Goal: Information Seeking & Learning: Learn about a topic

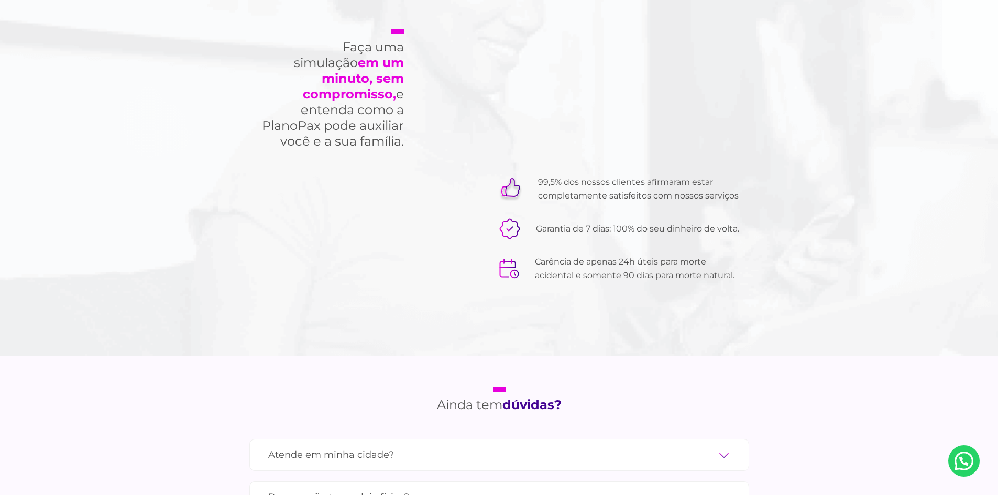
scroll to position [3301, 0]
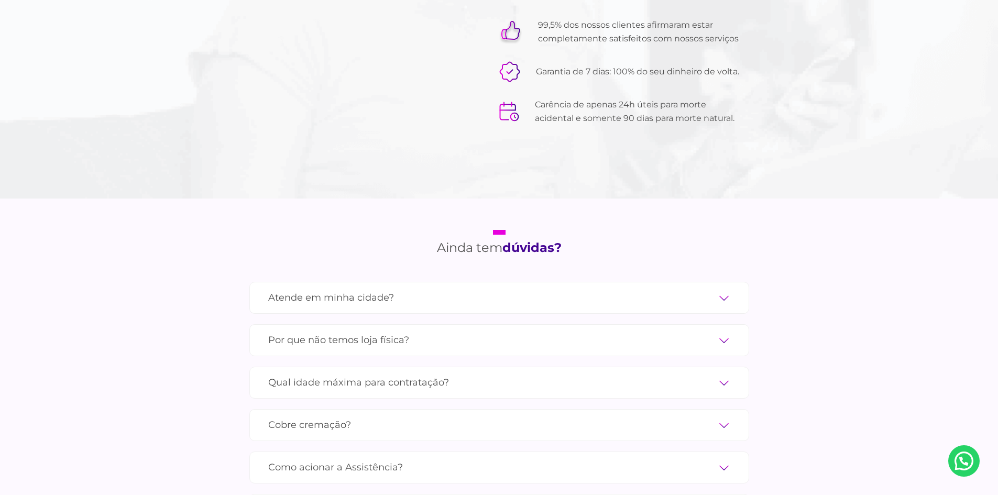
click at [389, 331] on label "Por que não temos loja física?" at bounding box center [499, 340] width 462 height 18
click at [0, 0] on input "Por que não temos loja física?" at bounding box center [0, 0] width 0 height 0
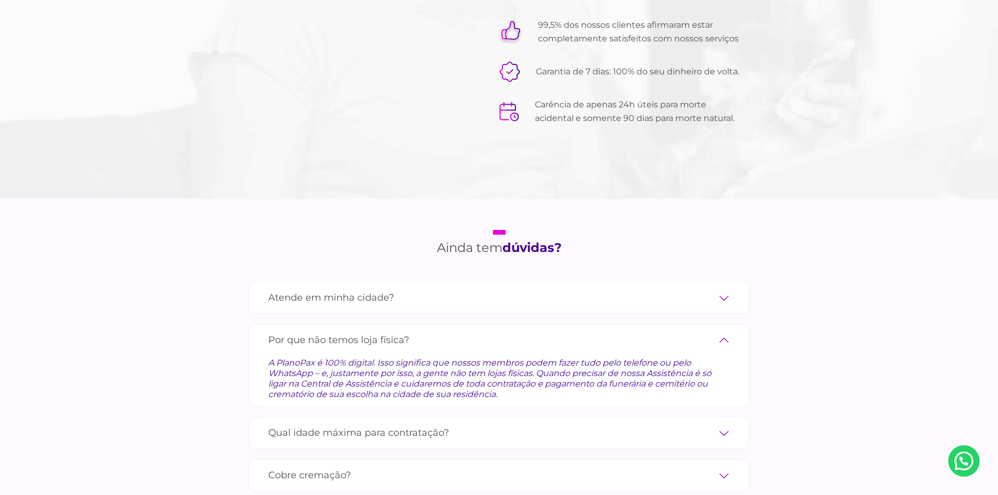
click at [389, 331] on label "Por que não temos loja física?" at bounding box center [499, 340] width 462 height 18
click at [0, 0] on input "Por que não temos loja física?" at bounding box center [0, 0] width 0 height 0
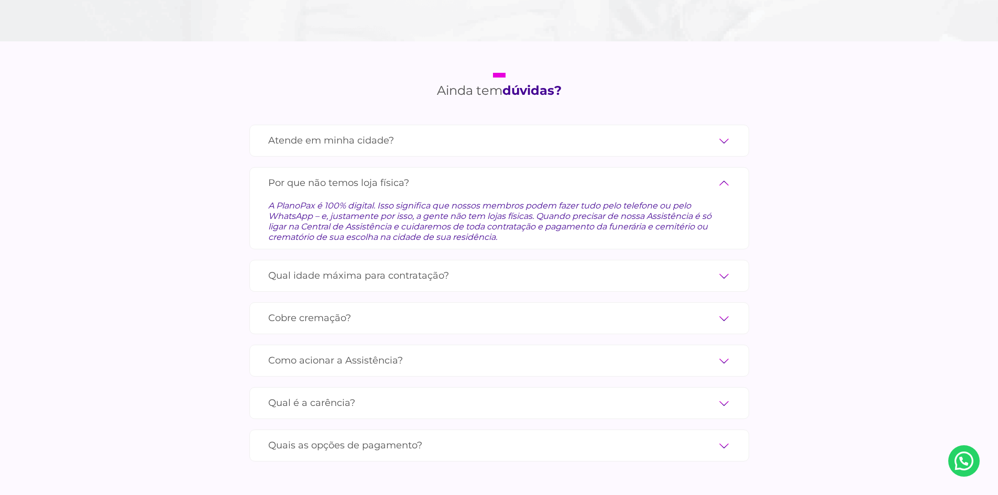
scroll to position [3616, 0]
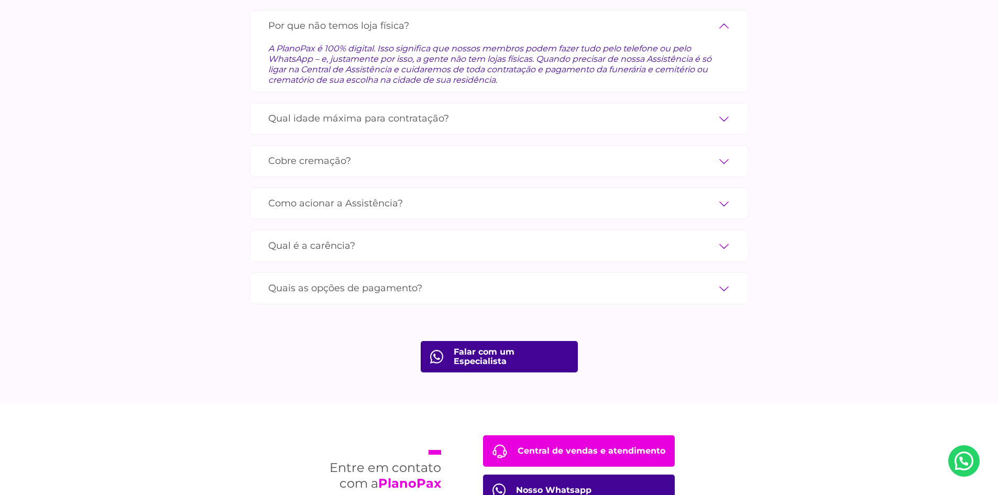
click at [324, 194] on label "Como acionar a Assistência?" at bounding box center [499, 203] width 462 height 18
click at [0, 0] on input "Como acionar a Assistência?" at bounding box center [0, 0] width 0 height 0
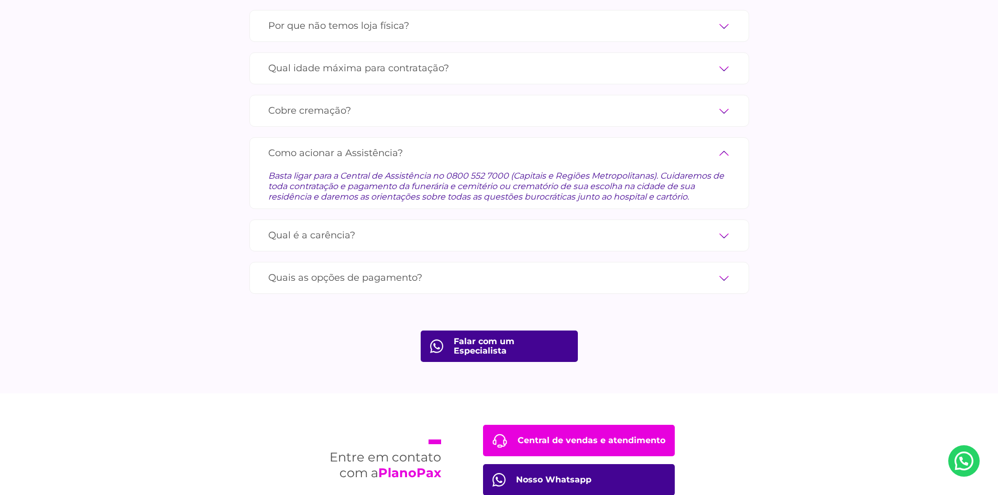
click at [366, 226] on label "Qual é a carência?" at bounding box center [499, 235] width 462 height 18
click at [0, 0] on input "Qual é a carência?" at bounding box center [0, 0] width 0 height 0
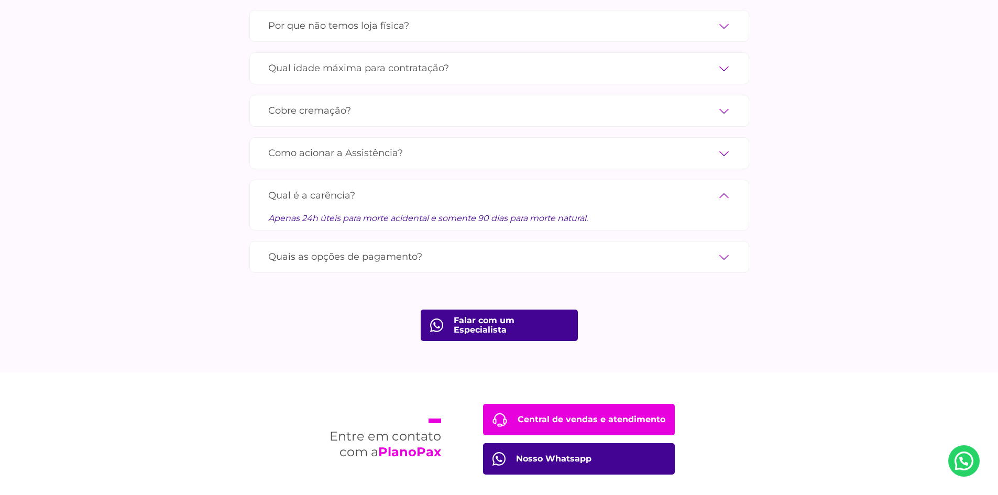
click at [363, 248] on label "Quais as opções de pagamento?" at bounding box center [499, 257] width 462 height 18
click at [0, 0] on input "Quais as opções de pagamento?" at bounding box center [0, 0] width 0 height 0
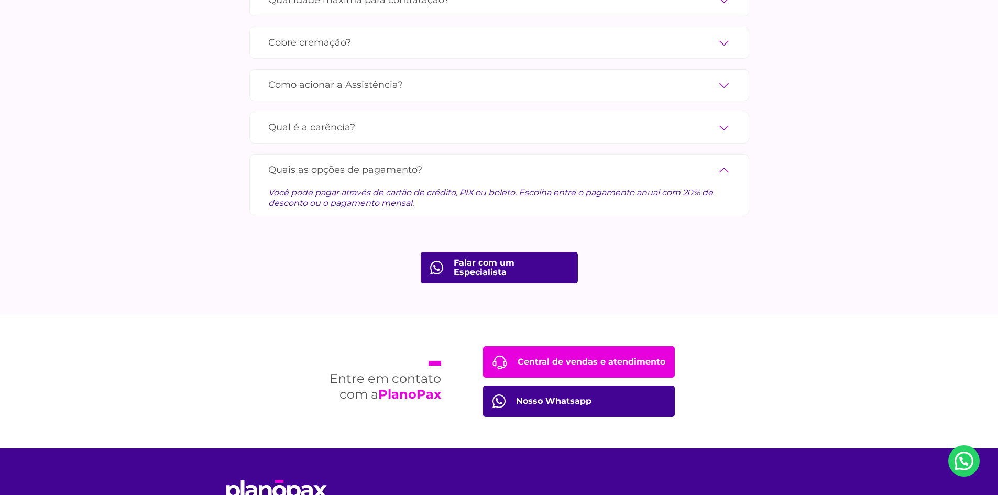
scroll to position [3736, 0]
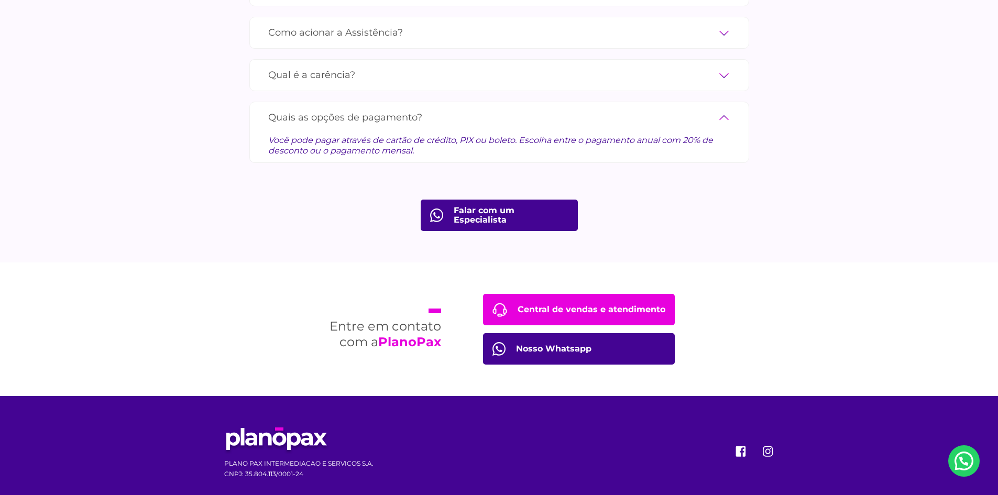
click at [635, 294] on link "Central de vendas e atendimento" at bounding box center [579, 309] width 192 height 31
